Goal: Check status: Check status

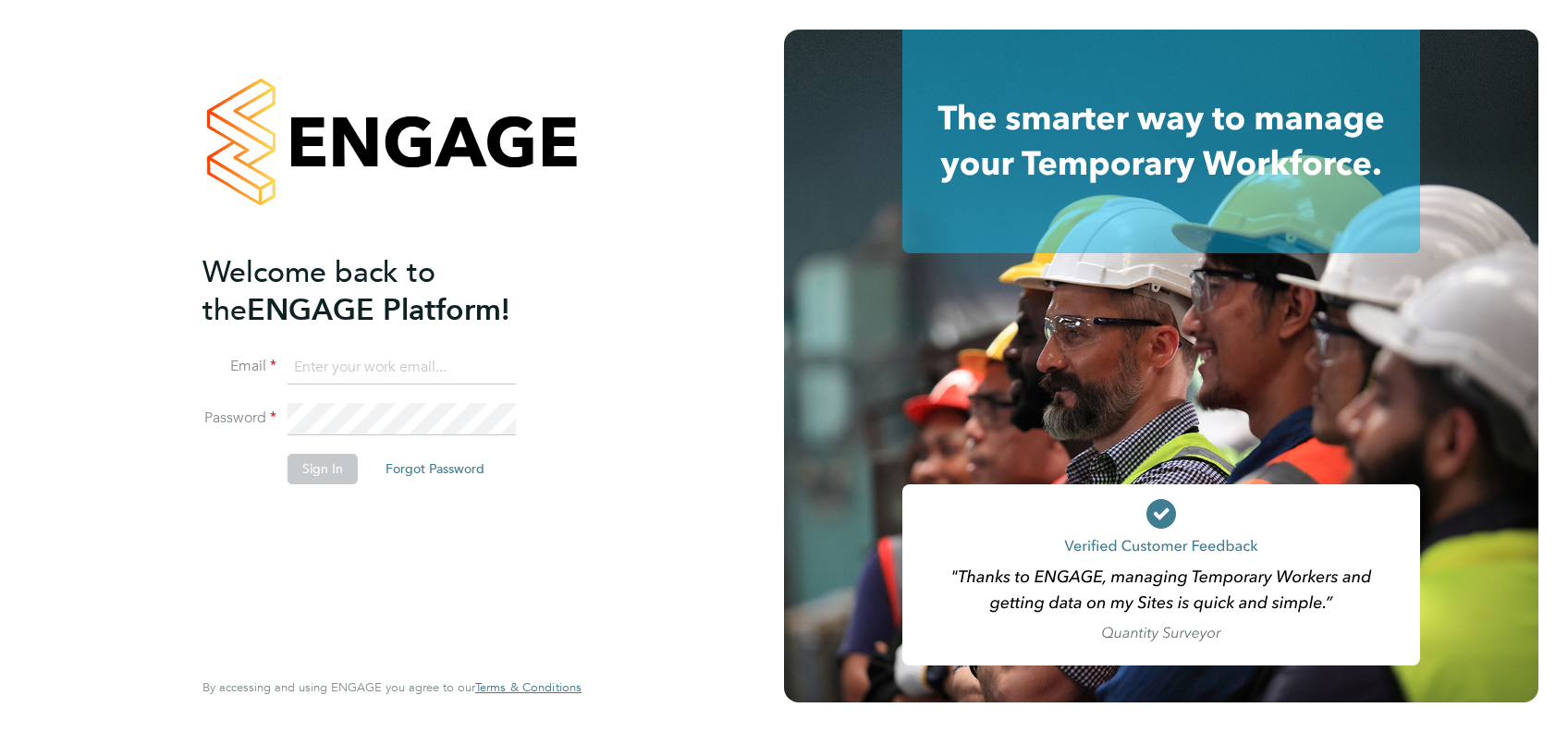
type input "alycia.caudwell@nhs.net"
click at [336, 468] on button "Sign In" at bounding box center [322, 469] width 71 height 30
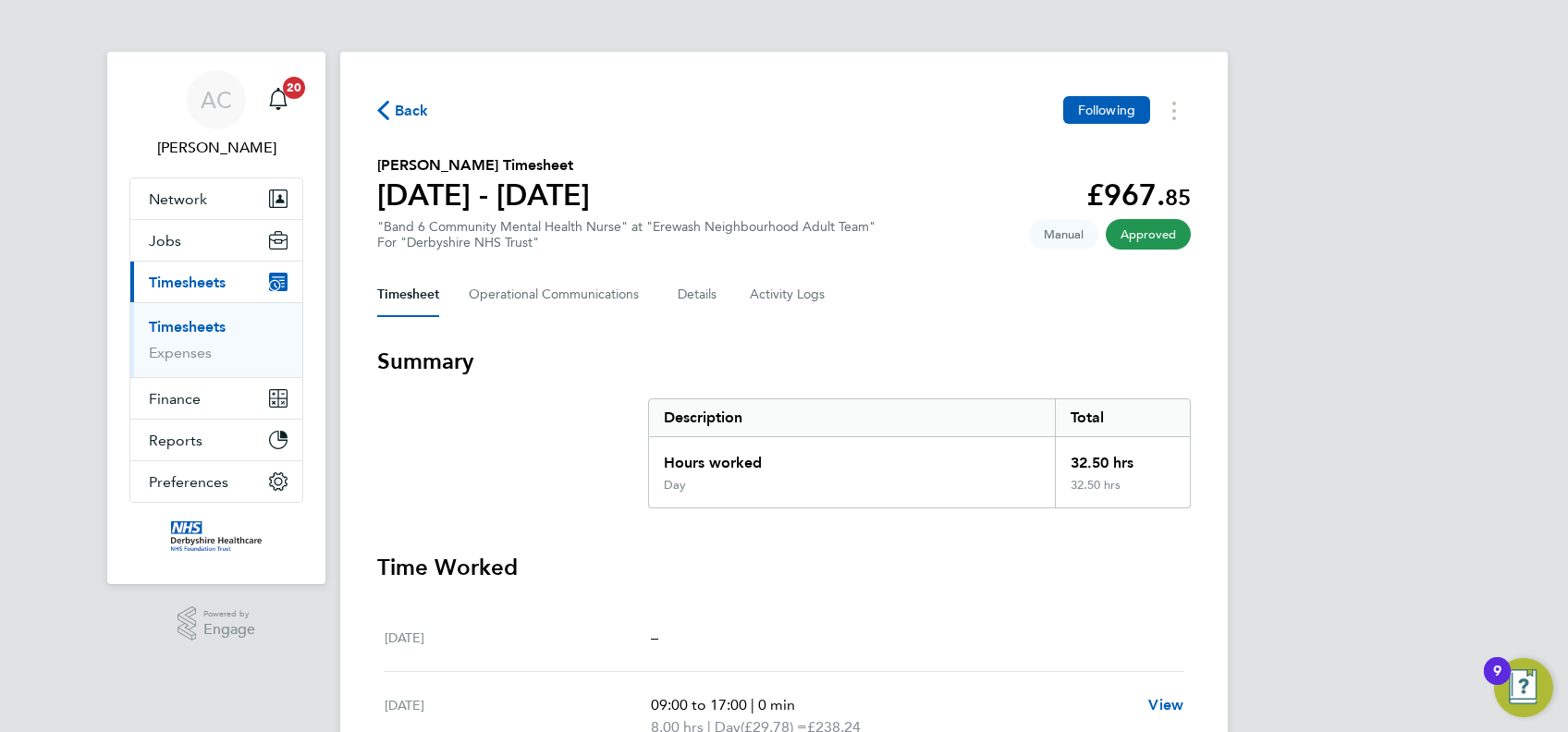
click at [1161, 237] on span "Approved" at bounding box center [1148, 234] width 85 height 31
click at [1161, 236] on span "Approved" at bounding box center [1148, 234] width 85 height 31
click at [1161, 237] on span "Approved" at bounding box center [1148, 234] width 85 height 31
click at [1142, 239] on span "Approved" at bounding box center [1148, 234] width 85 height 31
